Goal: Navigation & Orientation: Go to known website

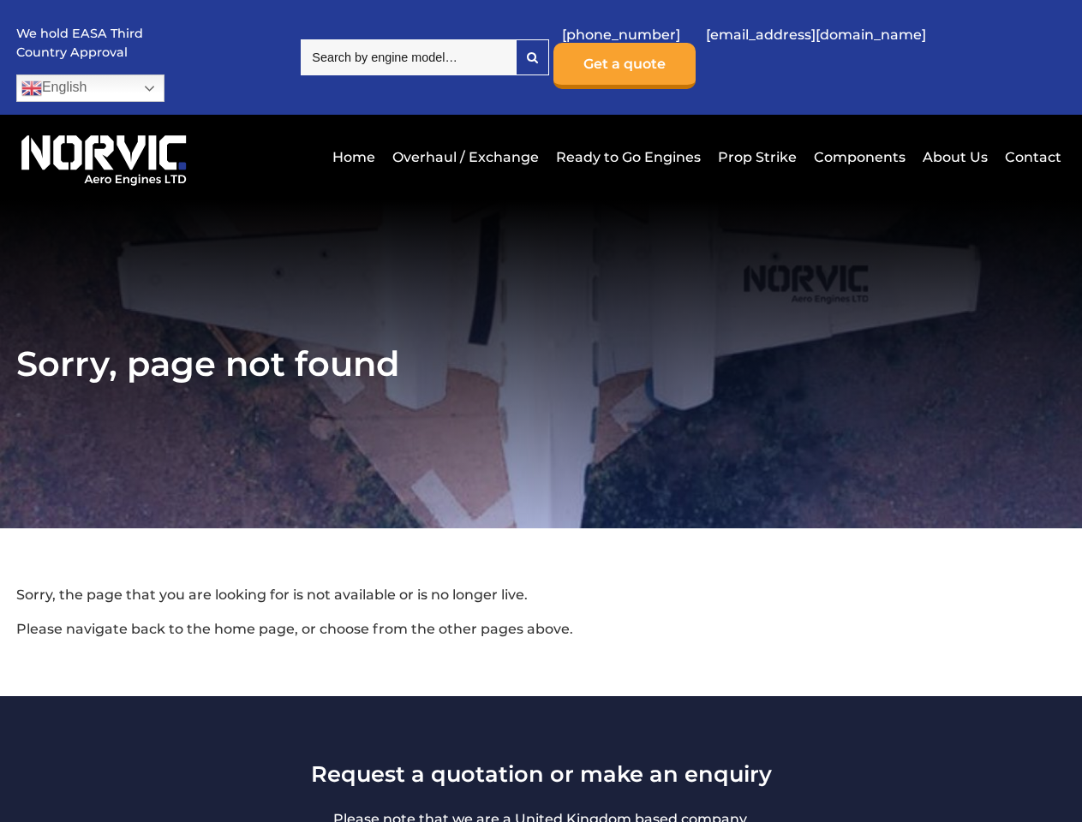
click at [541, 411] on section "Sorry, page not found" at bounding box center [541, 364] width 1082 height 329
click at [164, 75] on link "English" at bounding box center [90, 88] width 148 height 27
click at [541, 411] on section "Sorry, page not found" at bounding box center [541, 364] width 1082 height 329
click at [164, 75] on link "English" at bounding box center [90, 88] width 148 height 27
